Goal: Task Accomplishment & Management: Use online tool/utility

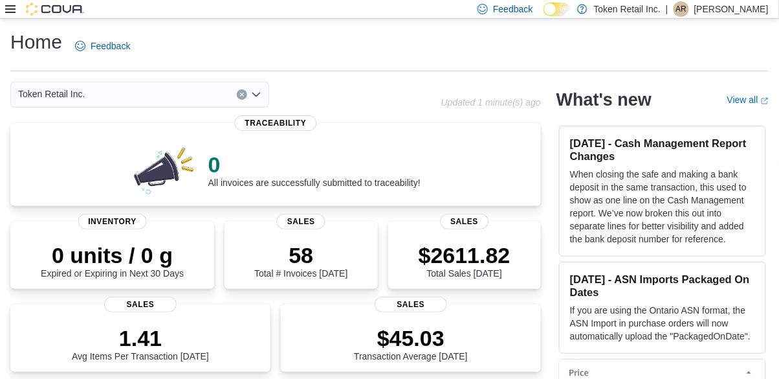
click at [10, 11] on icon at bounding box center [10, 9] width 10 height 10
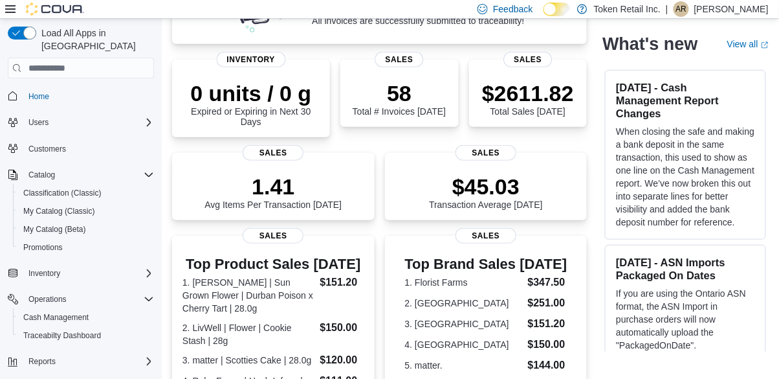
scroll to position [161, 0]
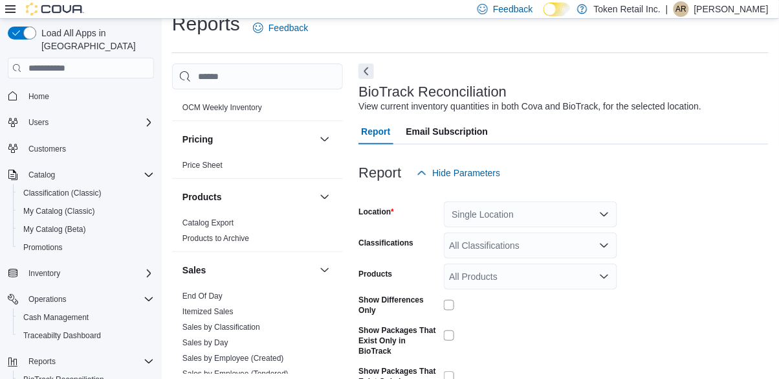
scroll to position [482, 0]
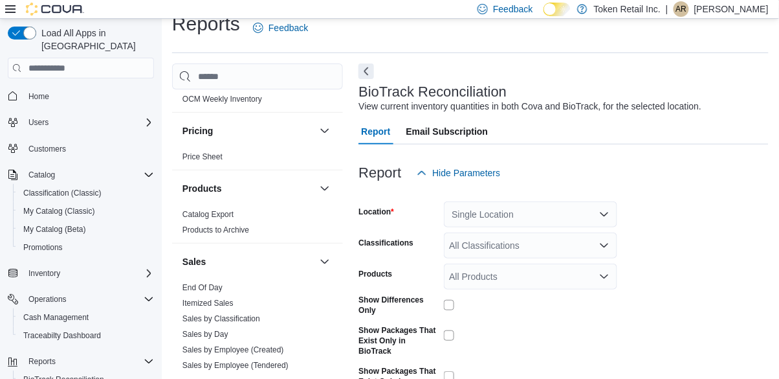
click at [281, 364] on link "Sales by Employee (Tendered)" at bounding box center [236, 365] width 106 height 9
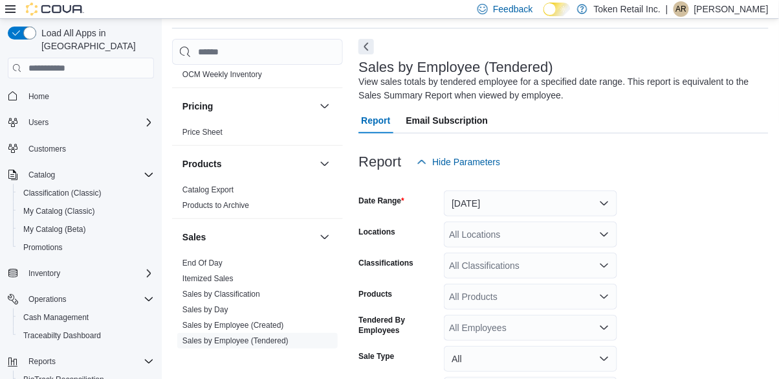
scroll to position [101, 0]
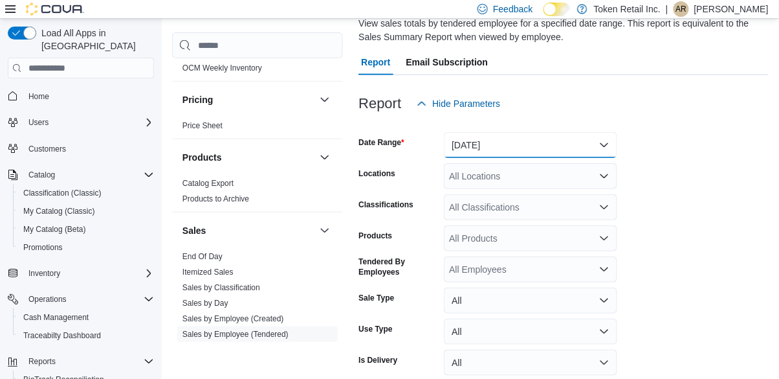
click at [568, 143] on button "[DATE]" at bounding box center [530, 145] width 173 height 26
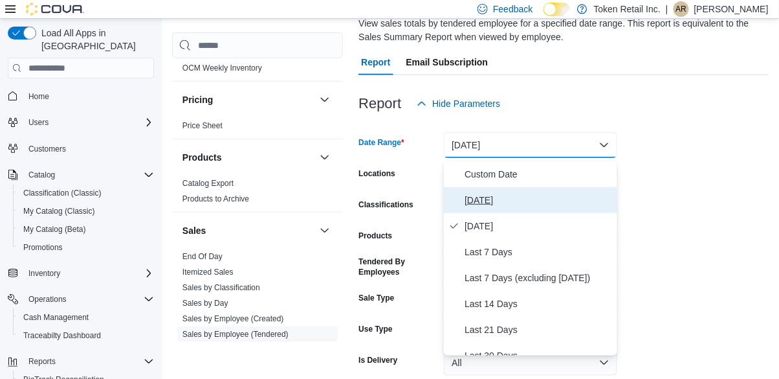
click at [535, 203] on span "[DATE]" at bounding box center [539, 200] width 148 height 16
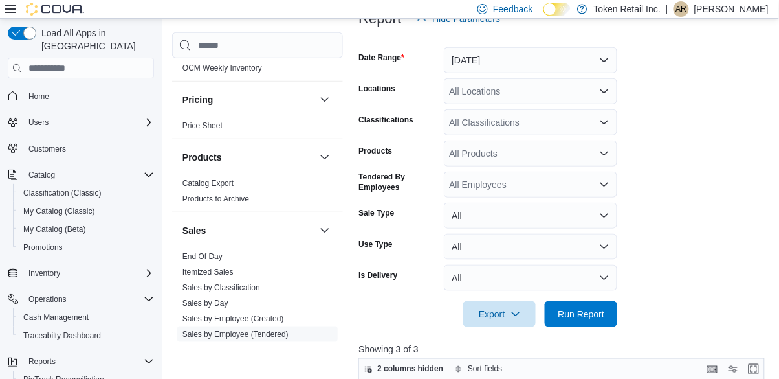
scroll to position [159, 0]
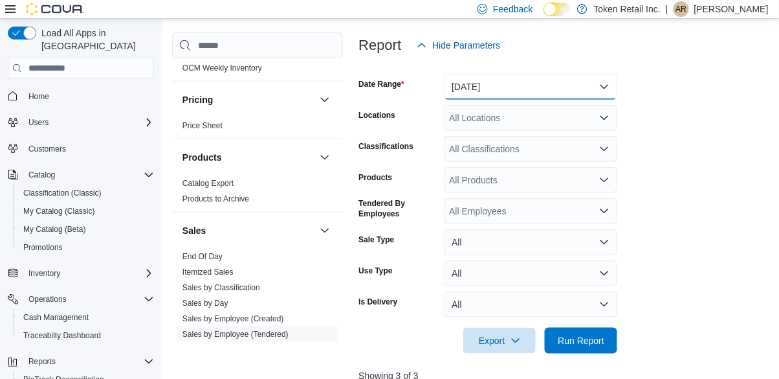
click at [542, 92] on button "[DATE]" at bounding box center [530, 87] width 173 height 26
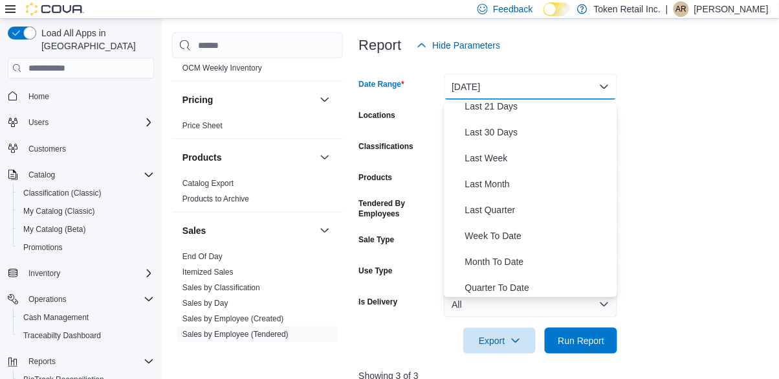
scroll to position [168, 0]
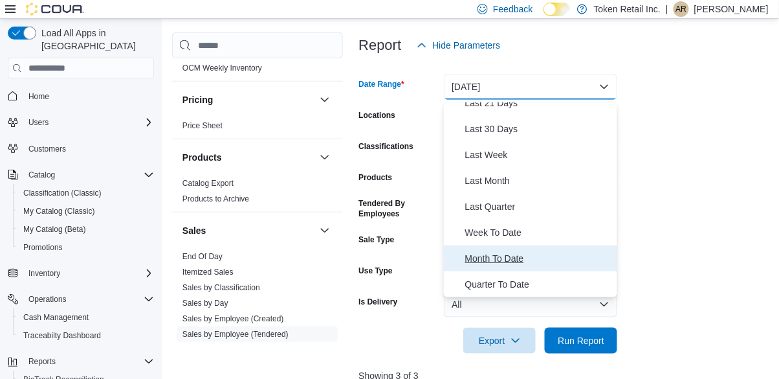
click at [516, 253] on span "Month To Date" at bounding box center [539, 259] width 148 height 16
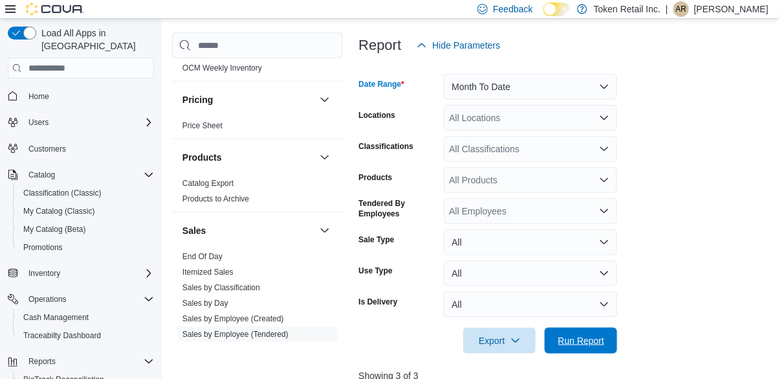
click at [585, 351] on span "Run Report" at bounding box center [581, 341] width 57 height 26
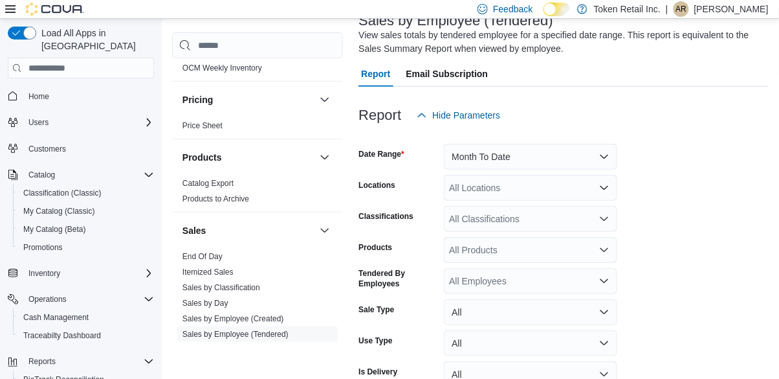
scroll to position [85, 0]
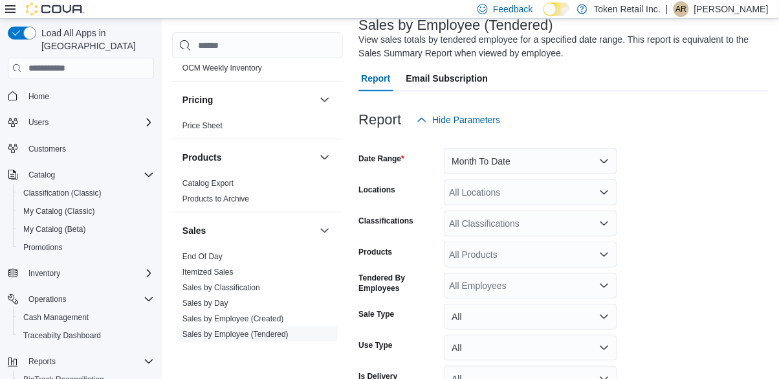
click at [693, 6] on div "| ar [PERSON_NAME]" at bounding box center [717, 9] width 103 height 16
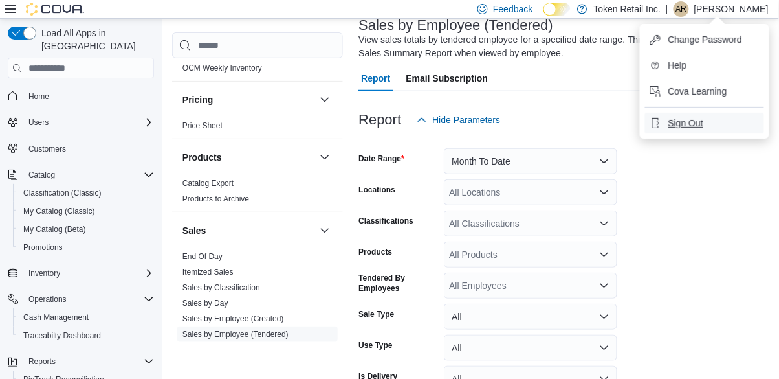
click at [680, 127] on span "Sign Out" at bounding box center [686, 123] width 35 height 13
